Goal: Find specific page/section: Find specific page/section

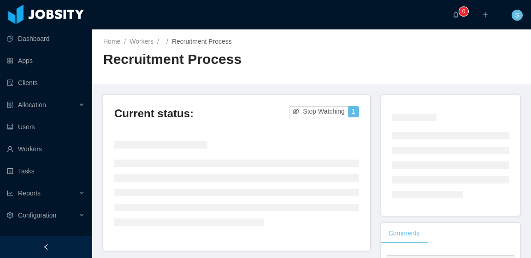
drag, startPoint x: 280, startPoint y: 0, endPoint x: 461, endPoint y: 58, distance: 189.4
click at [456, 58] on div "Home / Workers / / Recruitment Process / Recruitment Process" at bounding box center [311, 56] width 439 height 55
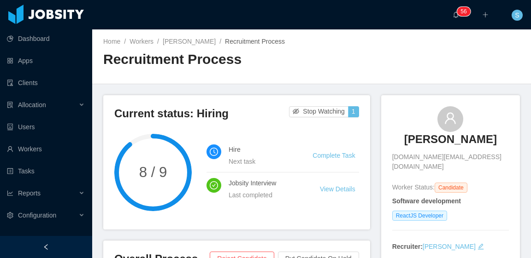
drag, startPoint x: 492, startPoint y: 139, endPoint x: 410, endPoint y: 142, distance: 82.5
click at [410, 142] on div "[PERSON_NAME] [DOMAIN_NAME][EMAIL_ADDRESS][DOMAIN_NAME]" at bounding box center [450, 138] width 117 height 65
copy h3 "[PERSON_NAME]"
